Goal: Find specific page/section: Find specific page/section

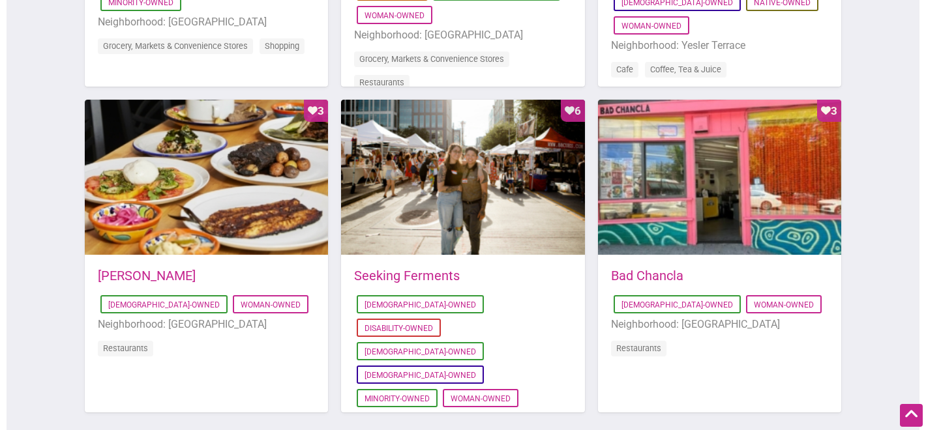
scroll to position [992, 0]
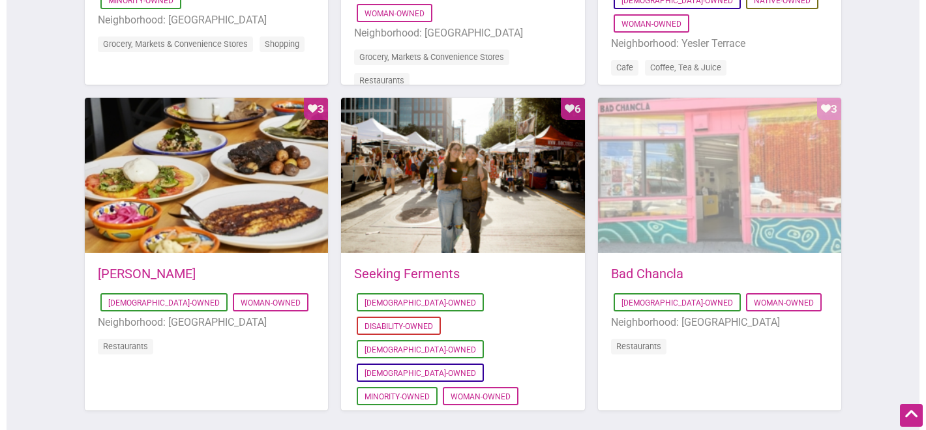
click at [707, 175] on div "Favorite Count 3" at bounding box center [719, 176] width 243 height 156
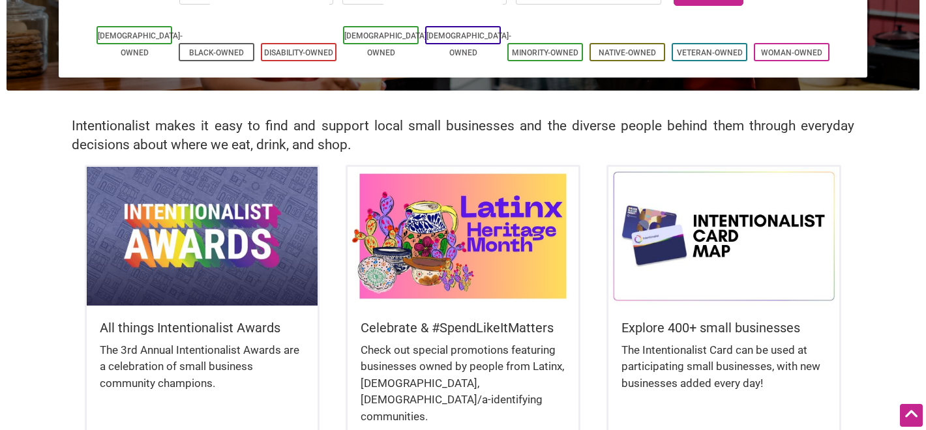
scroll to position [0, 0]
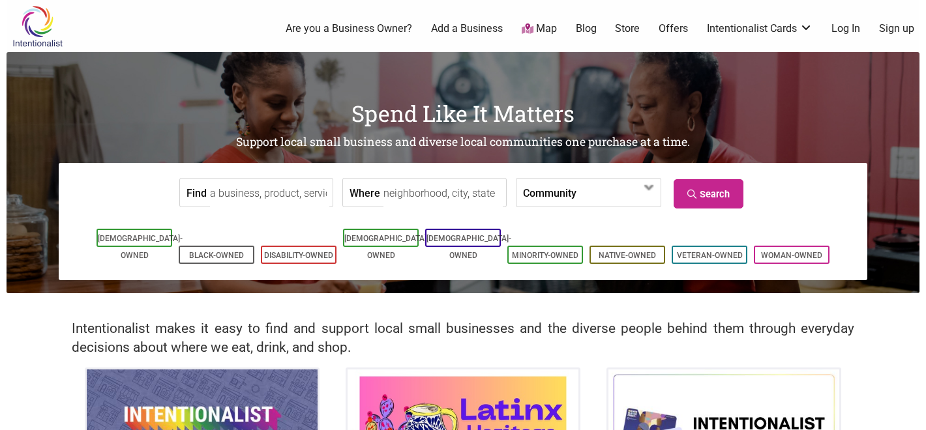
click at [295, 186] on input "Find" at bounding box center [269, 193] width 119 height 29
click at [293, 196] on input "Find" at bounding box center [269, 193] width 119 height 29
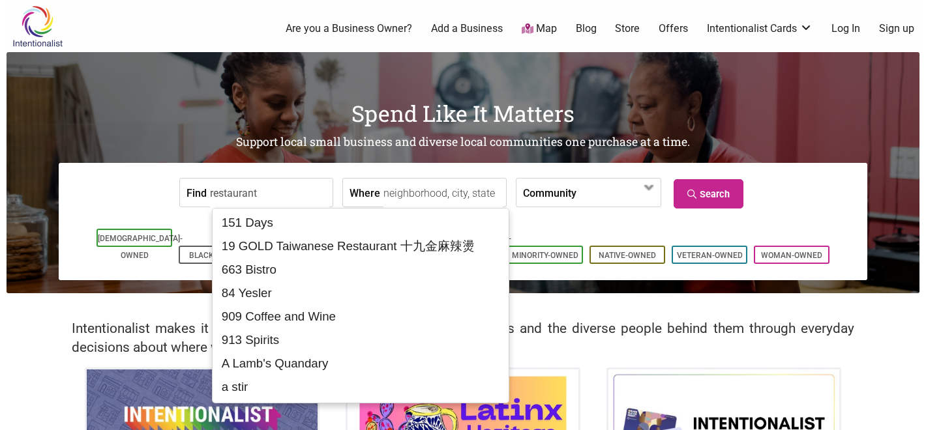
type input "restaurant"
click at [450, 198] on input "Where" at bounding box center [442, 193] width 119 height 29
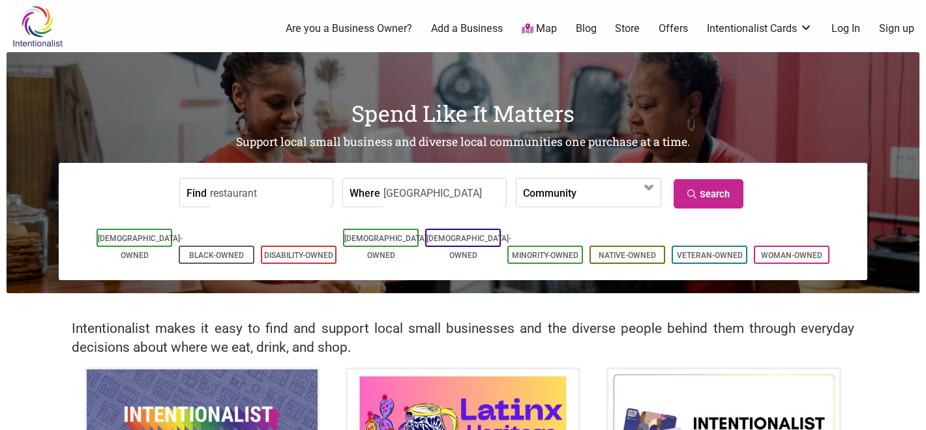
type input "[GEOGRAPHIC_DATA]"
click at [614, 207] on span at bounding box center [617, 193] width 83 height 28
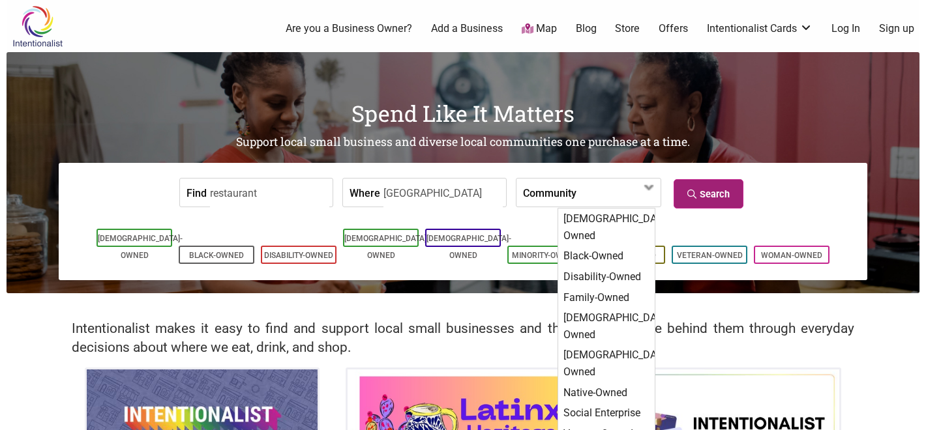
click at [720, 189] on link "Search" at bounding box center [708, 193] width 70 height 29
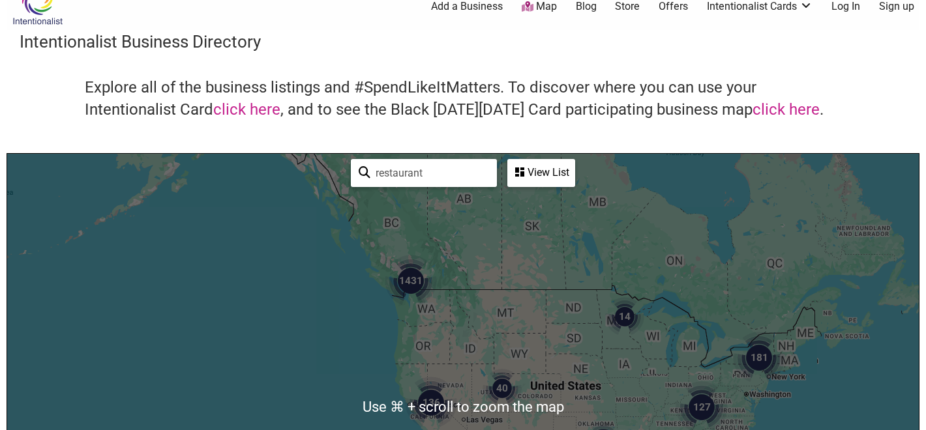
scroll to position [20, 0]
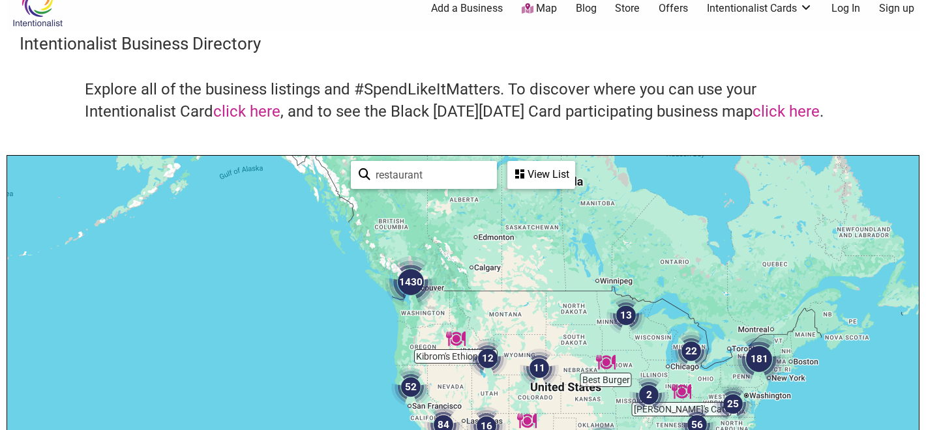
click at [413, 281] on img "1430" at bounding box center [411, 282] width 52 height 52
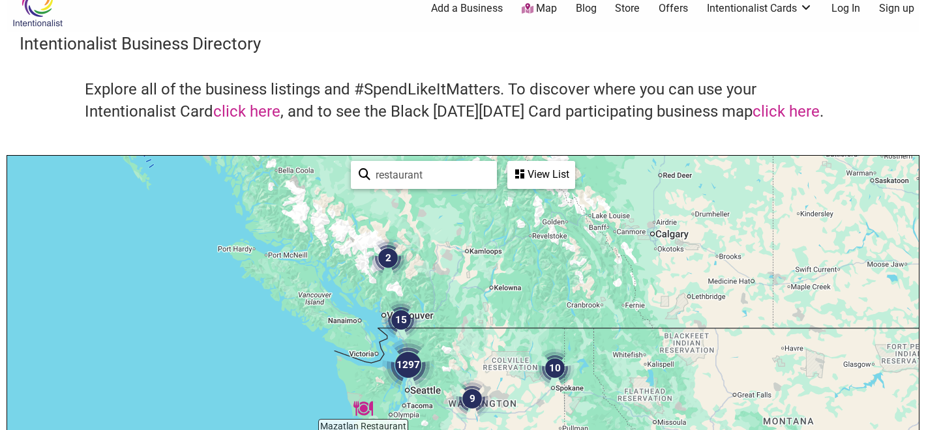
click at [422, 382] on img "1297" at bounding box center [408, 365] width 52 height 52
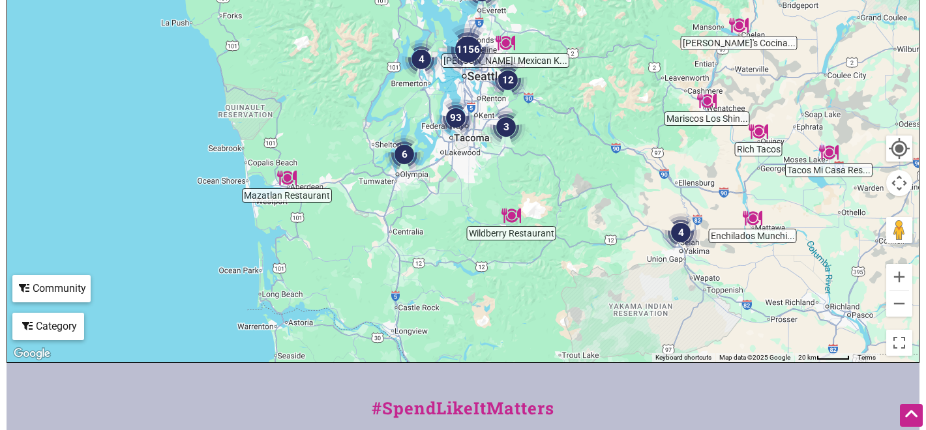
scroll to position [301, 0]
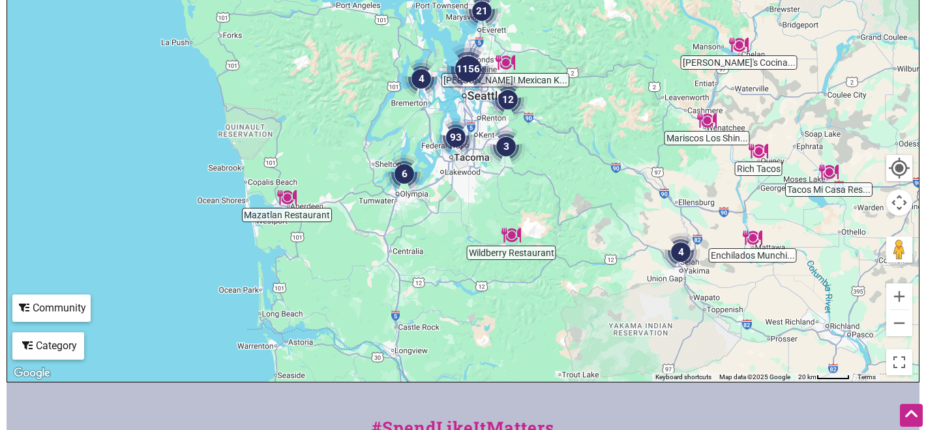
click at [471, 63] on img "1156" at bounding box center [468, 69] width 52 height 52
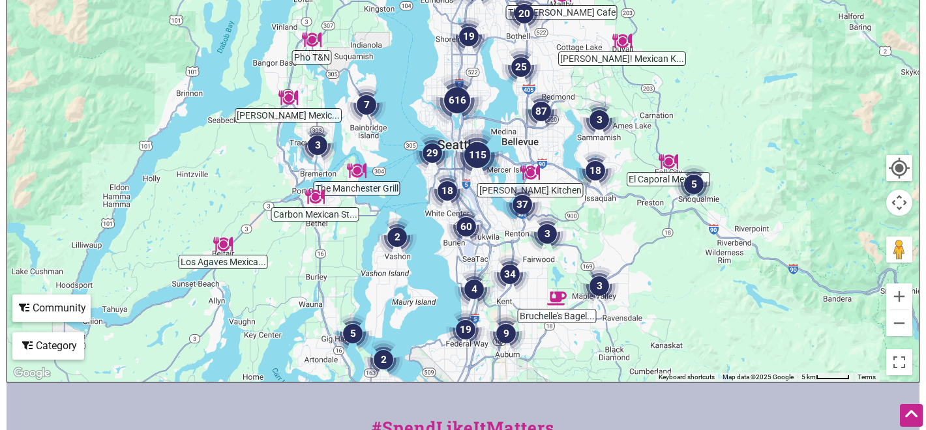
click at [481, 152] on img "115" at bounding box center [477, 155] width 52 height 52
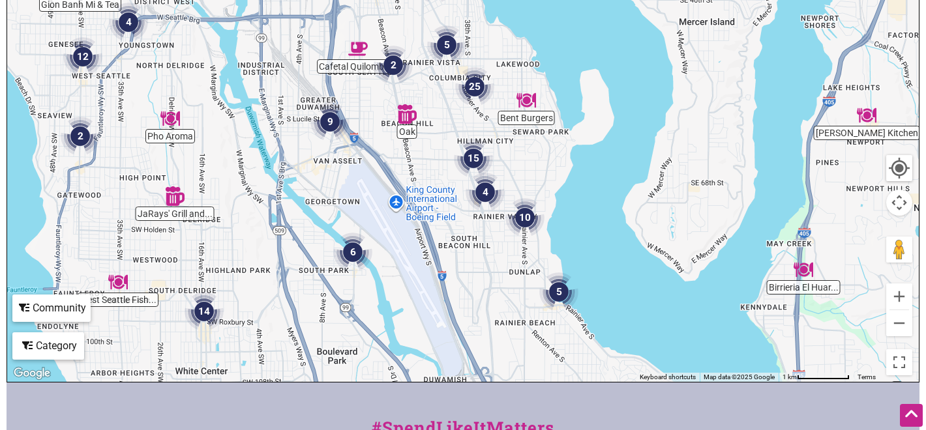
click at [450, 41] on img "5" at bounding box center [446, 44] width 39 height 39
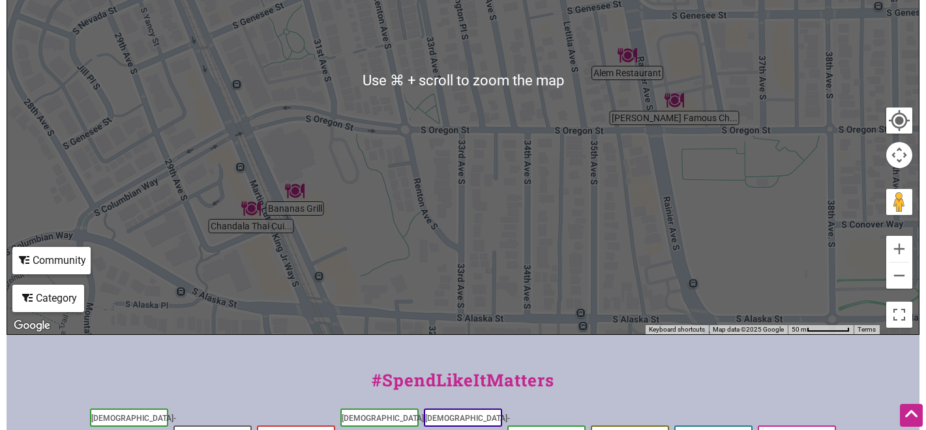
scroll to position [353, 0]
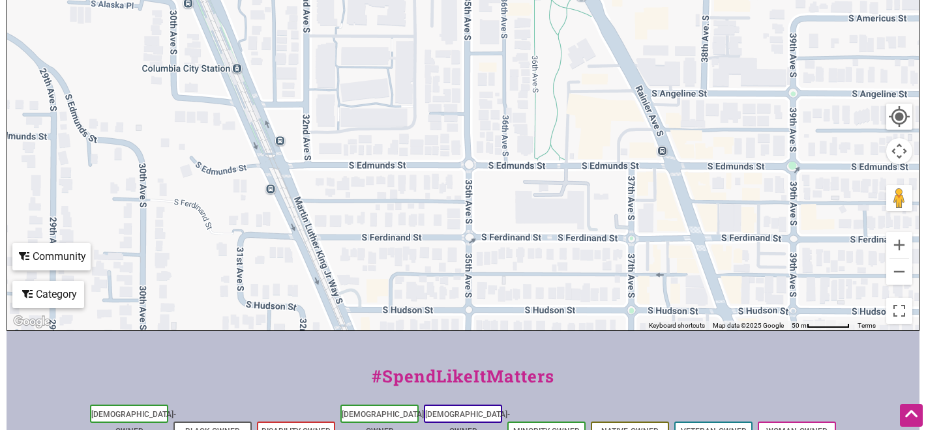
drag, startPoint x: 644, startPoint y: 263, endPoint x: 503, endPoint y: -104, distance: 392.5
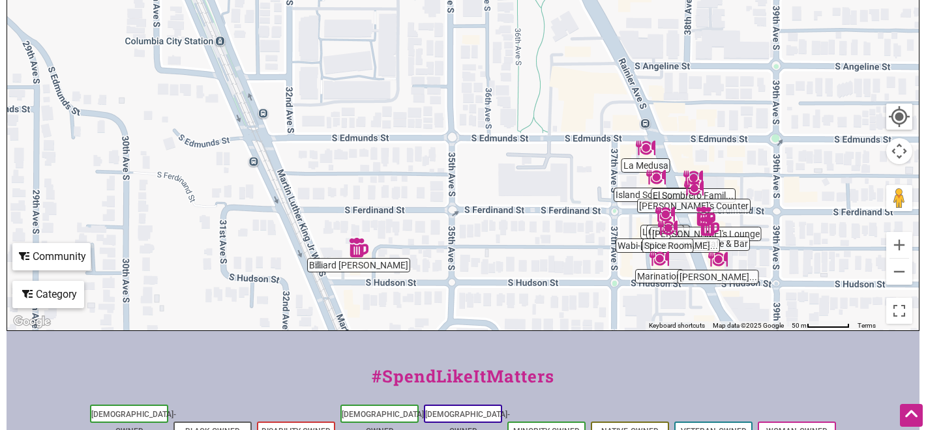
click at [654, 274] on div "To navigate, press the arrow keys." at bounding box center [462, 76] width 911 height 507
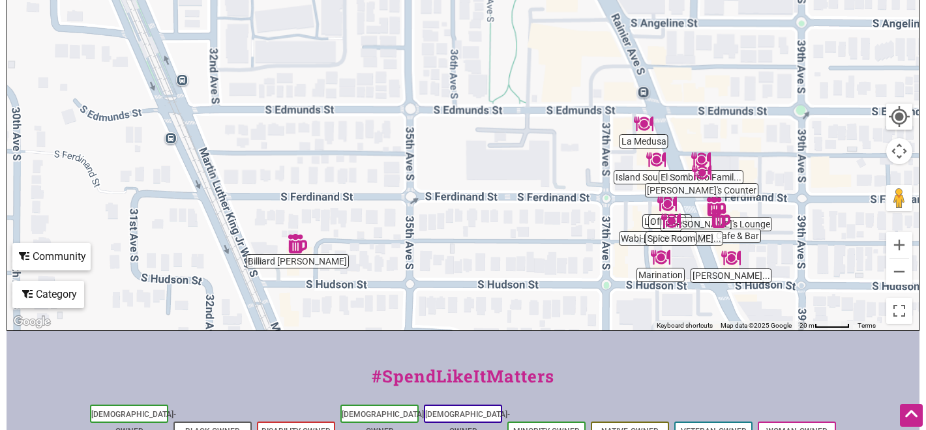
click at [654, 274] on div "To navigate, press the arrow keys." at bounding box center [462, 76] width 911 height 507
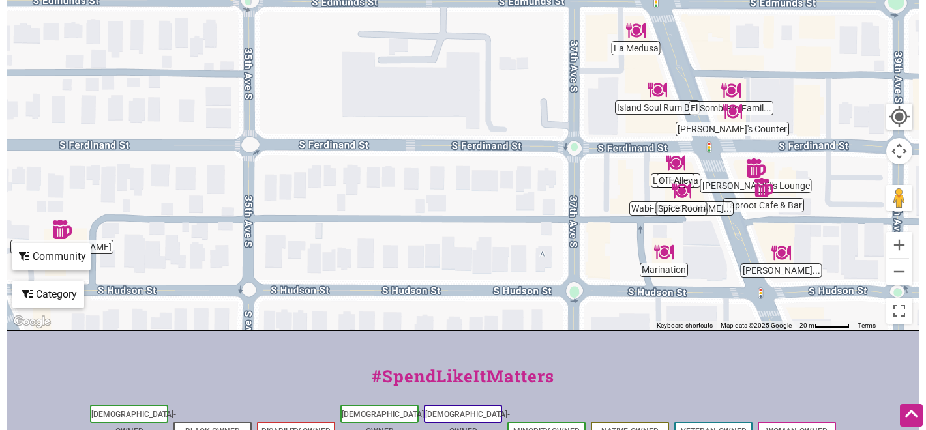
click at [669, 254] on img "Marination" at bounding box center [664, 252] width 20 height 20
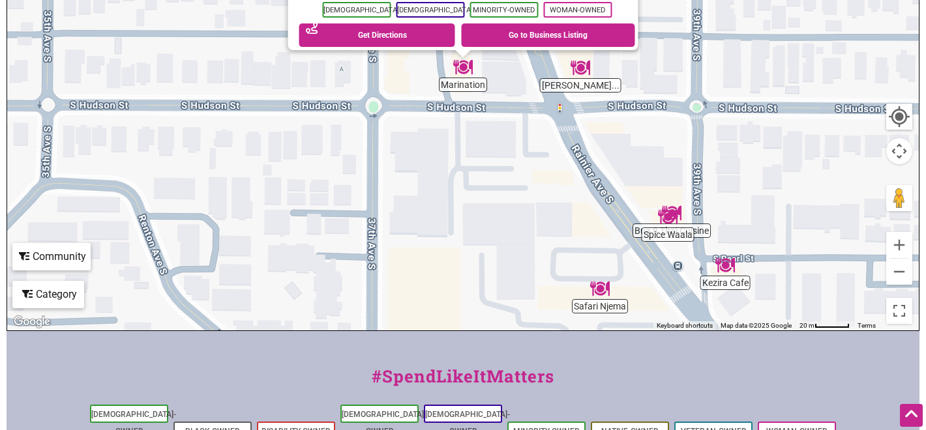
click at [458, 81] on div "To navigate, press the arrow keys. Marination 3714 S Hudson St, Seattle, WA 981…" at bounding box center [462, 76] width 911 height 507
